Goal: Transaction & Acquisition: Purchase product/service

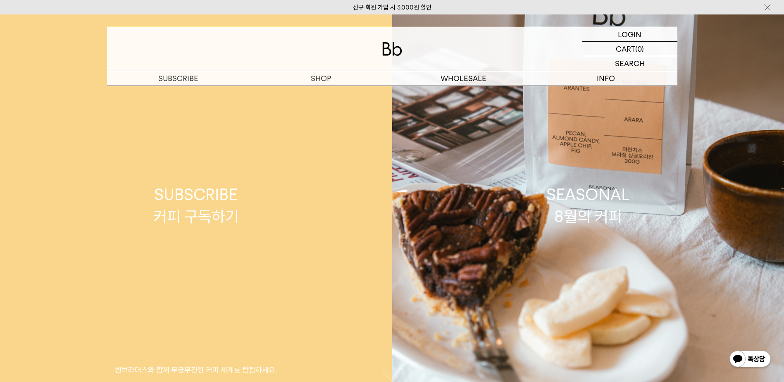
click at [317, 93] on link "SUBSCRIBE 커피 구독하기 빈브라더스와 함께 무궁무진한 커피 세계를 탐험하세요." at bounding box center [196, 205] width 392 height 382
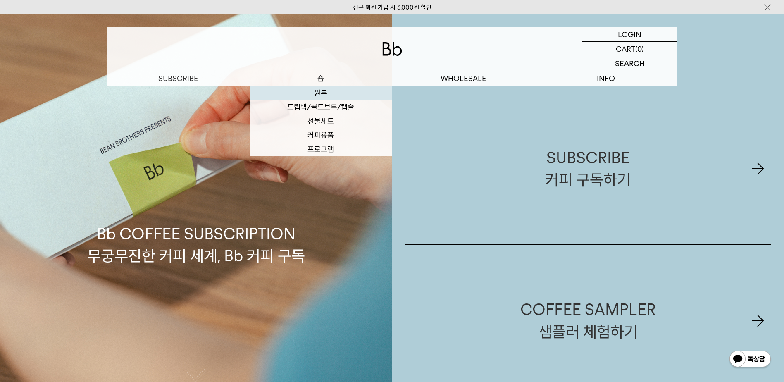
click at [320, 93] on link "원두" at bounding box center [321, 93] width 143 height 14
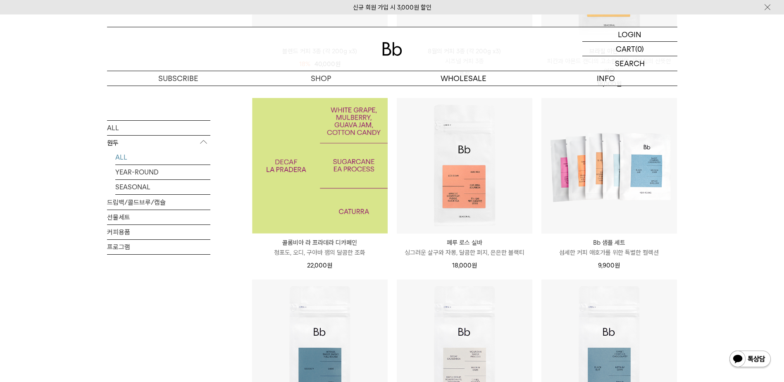
scroll to position [248, 0]
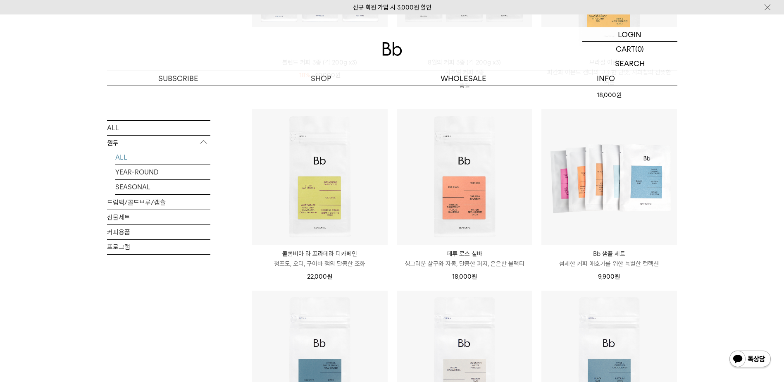
click at [320, 93] on li "블렌드 커피 3종 (각 200g x3) 18% 49,000원 40,000 원" at bounding box center [320, 12] width 145 height 191
click at [318, 125] on body "신규 회원 가입 시 3,000원 할인 LOGIN 로그인 LOGIN 로그인 CART 장바구니 (0) SEARCH 검색 검색폼 ** 추천상품" at bounding box center [392, 329] width 784 height 1127
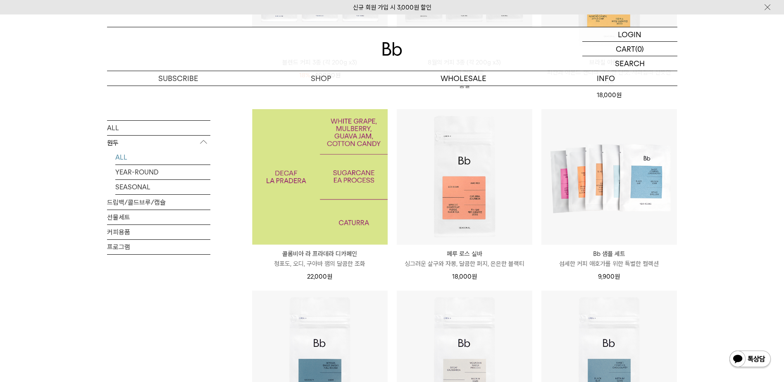
click at [320, 184] on img at bounding box center [320, 177] width 136 height 136
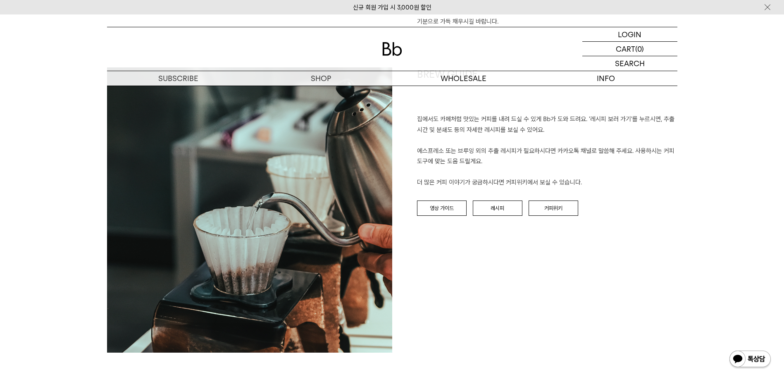
scroll to position [827, 0]
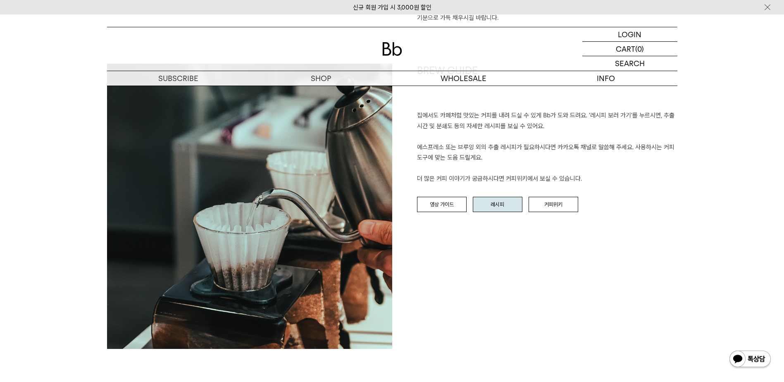
click at [511, 210] on link "레시피" at bounding box center [498, 205] width 50 height 16
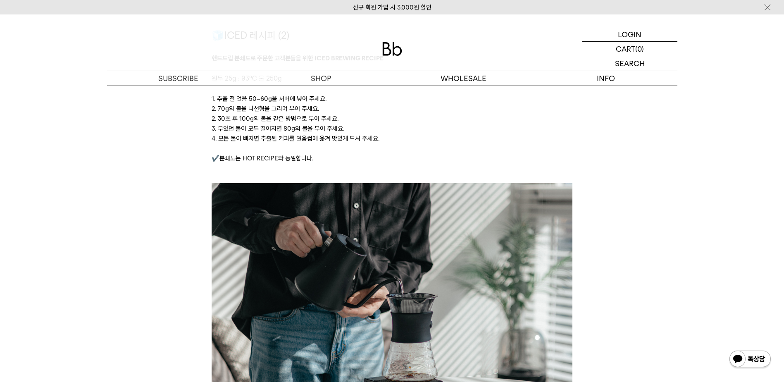
scroll to position [1778, 0]
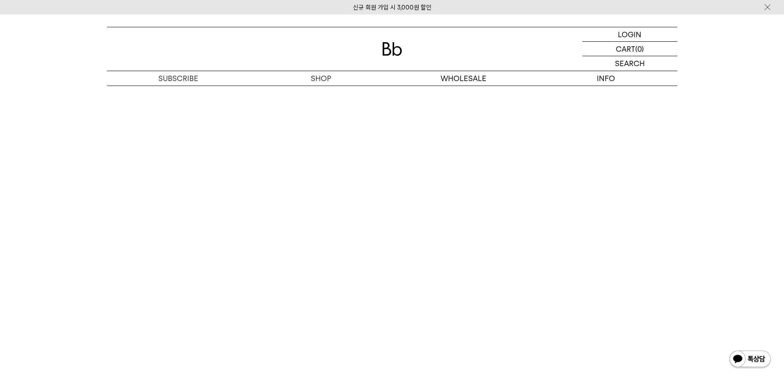
scroll to position [2315, 0]
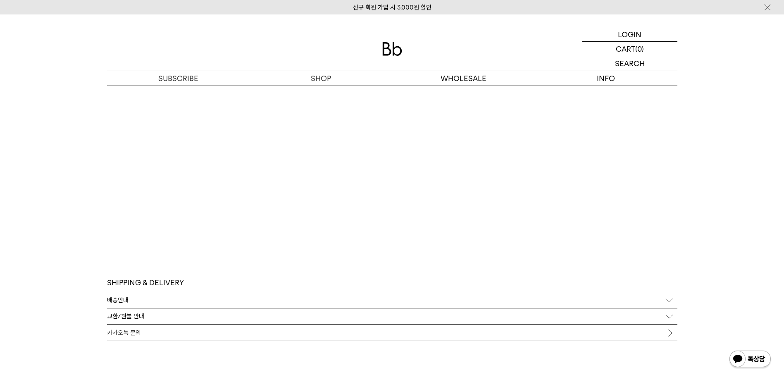
scroll to position [2172, 0]
click at [217, 291] on div "배송안내" at bounding box center [392, 293] width 571 height 16
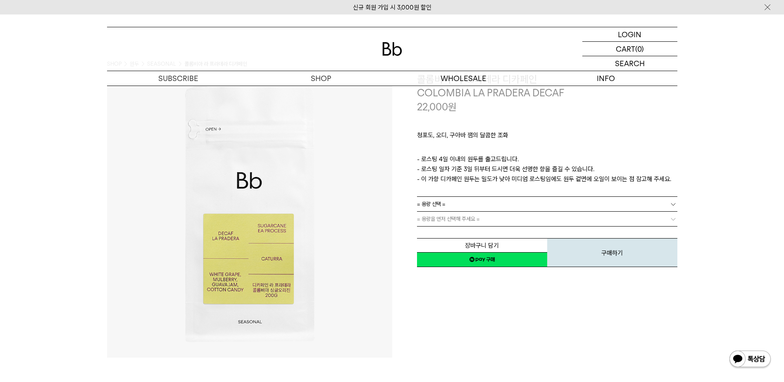
scroll to position [0, 0]
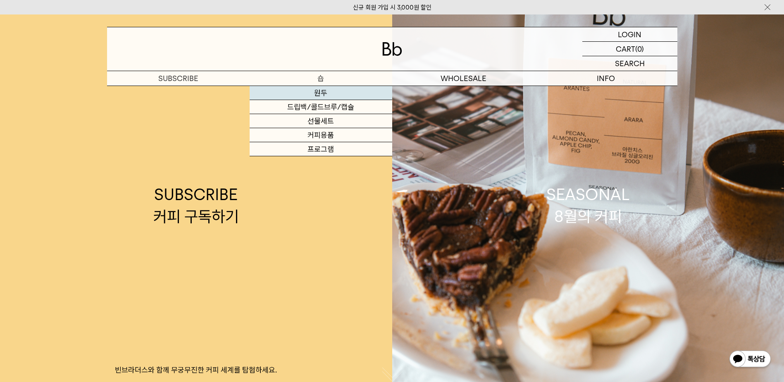
click at [313, 92] on link "원두" at bounding box center [321, 93] width 143 height 14
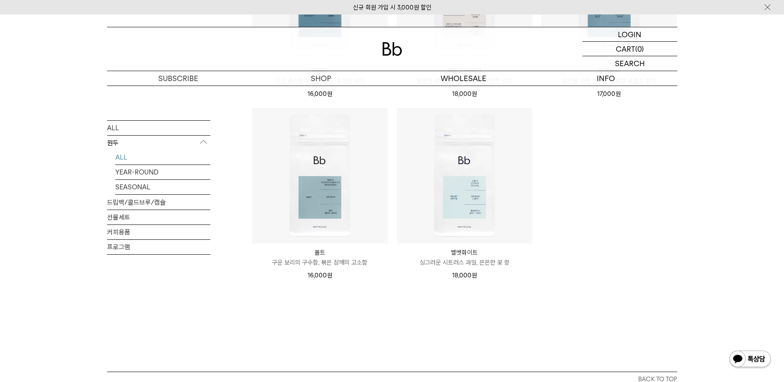
scroll to position [620, 0]
